Goal: Information Seeking & Learning: Learn about a topic

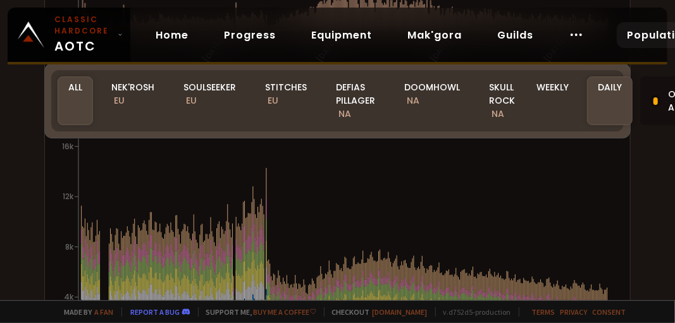
scroll to position [656, 0]
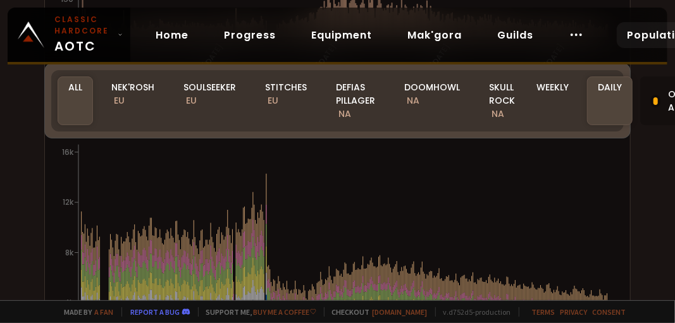
click at [254, 234] on icon at bounding box center [254, 238] width 1 height 16
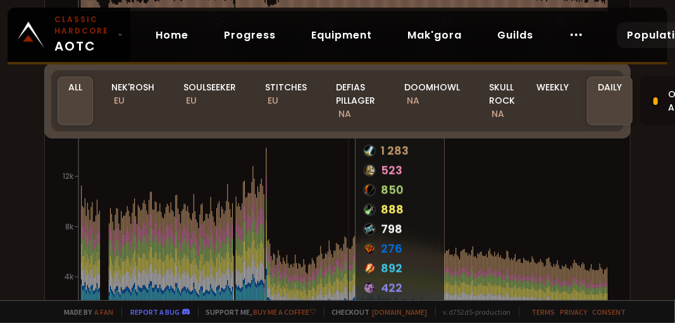
scroll to position [681, 0]
click at [507, 271] on icon at bounding box center [507, 272] width 1 height 6
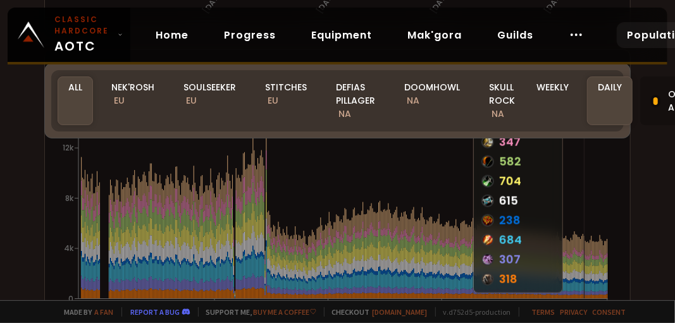
scroll to position [711, 0]
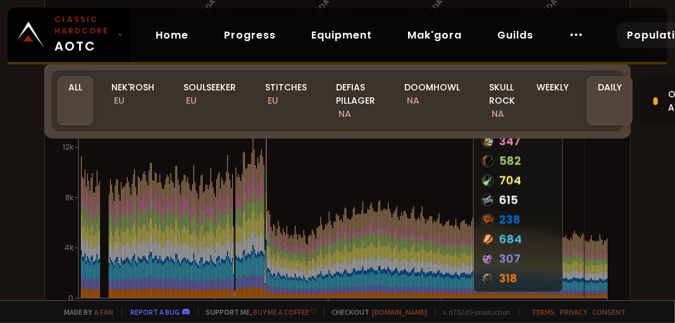
click at [583, 272] on icon at bounding box center [583, 274] width 1 height 8
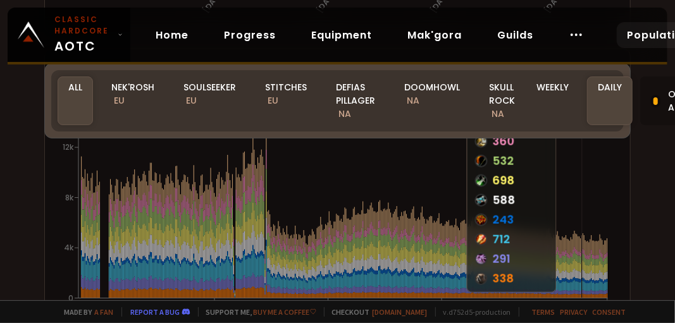
click at [601, 265] on icon at bounding box center [601, 269] width 1 height 8
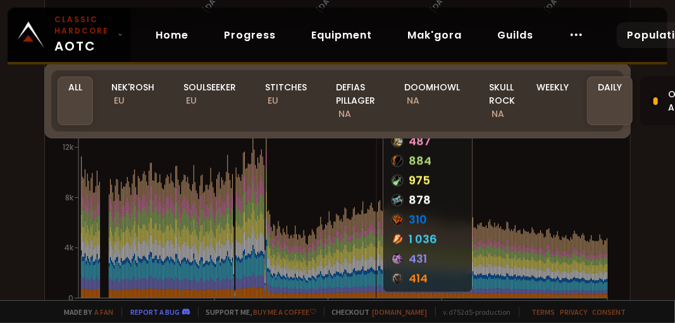
click at [255, 233] on icon at bounding box center [255, 229] width 1 height 18
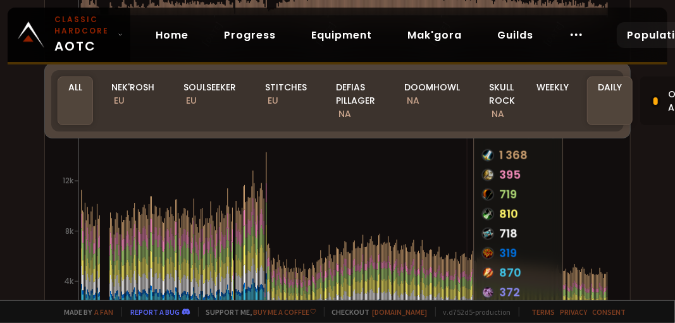
scroll to position [686, 0]
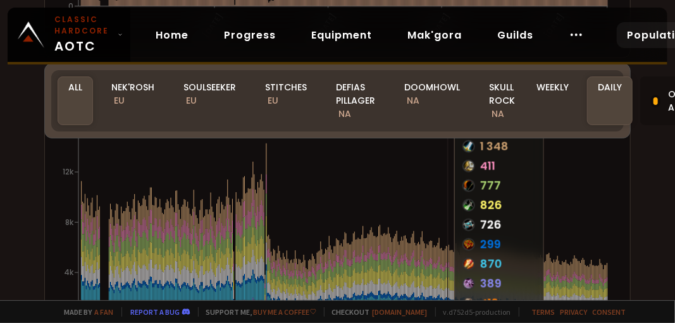
click at [254, 239] on icon "[DATE] [DATE] [DATE] [DATE] 0 4k 8k 12k 16k" at bounding box center [333, 237] width 556 height 253
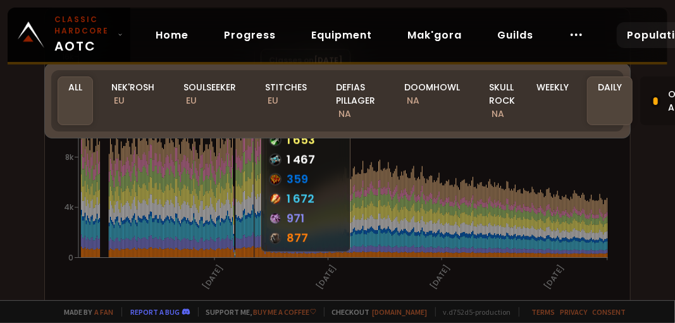
scroll to position [750, 0]
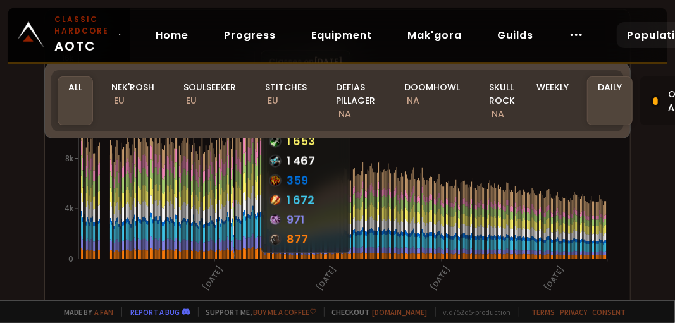
click at [605, 222] on icon at bounding box center [605, 223] width 1 height 6
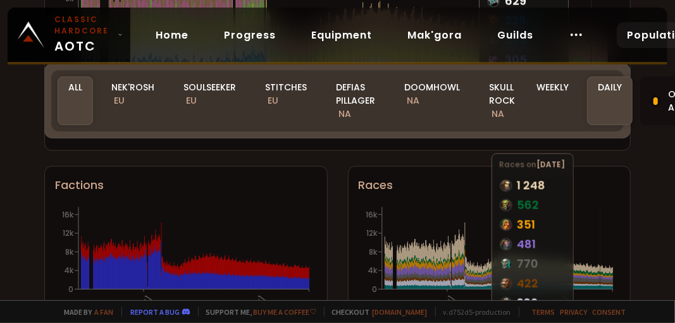
scroll to position [911, 0]
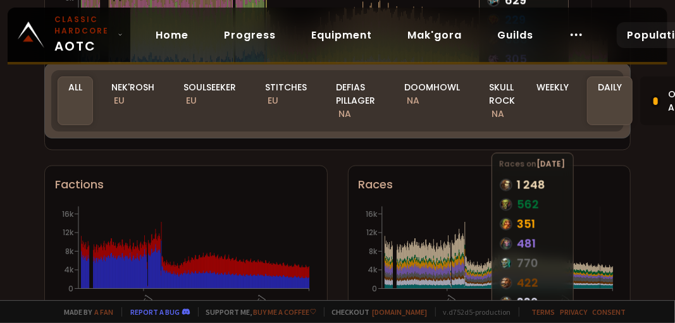
click at [242, 269] on icon "[DATE] [DATE] 0 4k 8k 12k 16k" at bounding box center [184, 267] width 258 height 127
click at [298, 279] on icon at bounding box center [298, 284] width 1 height 11
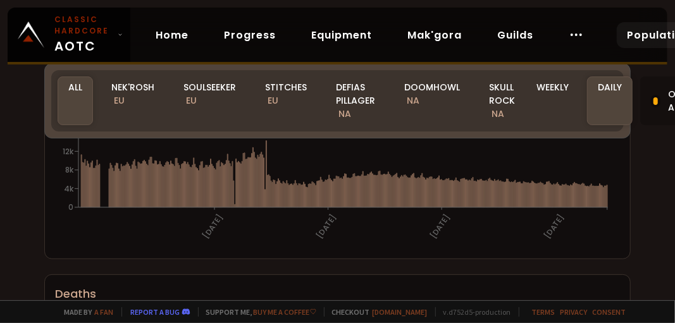
scroll to position [99, 0]
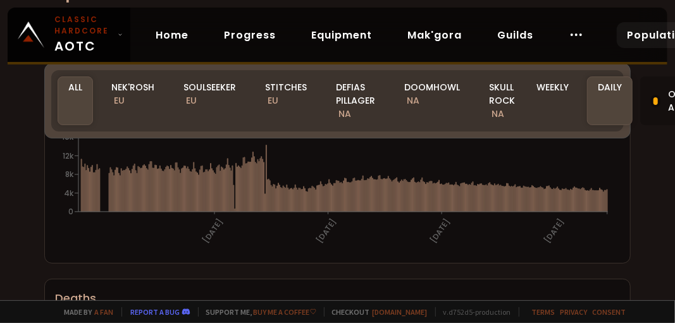
click at [134, 105] on div "Nek'Rosh EU" at bounding box center [133, 101] width 65 height 49
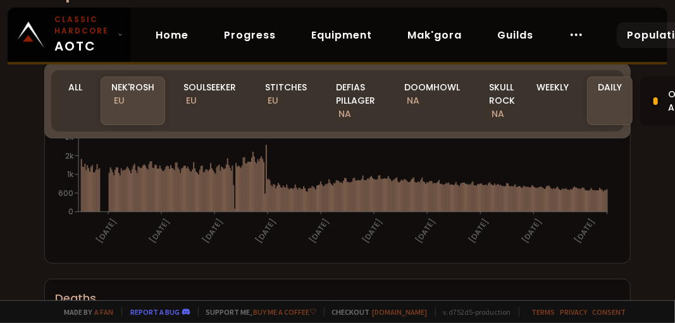
click at [122, 82] on div "Nek'Rosh EU" at bounding box center [133, 101] width 65 height 49
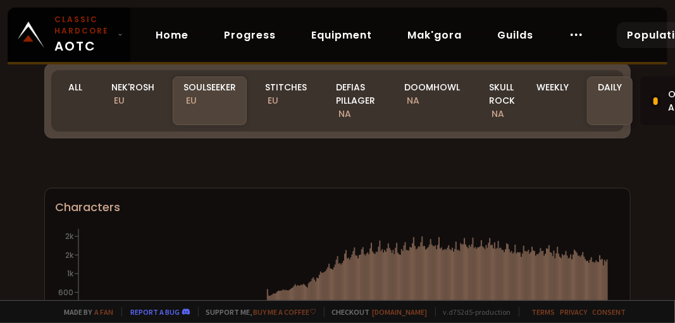
scroll to position [963, 0]
